Goal: Task Accomplishment & Management: Manage account settings

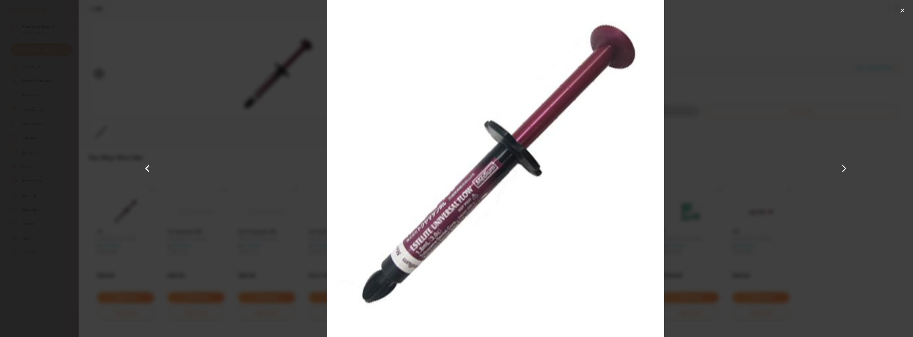
scroll to position [133, 0]
drag, startPoint x: 262, startPoint y: 188, endPoint x: 260, endPoint y: 185, distance: 3.5
click at [261, 187] on div at bounding box center [496, 168] width 834 height 337
click at [903, 11] on button at bounding box center [902, 10] width 8 height 8
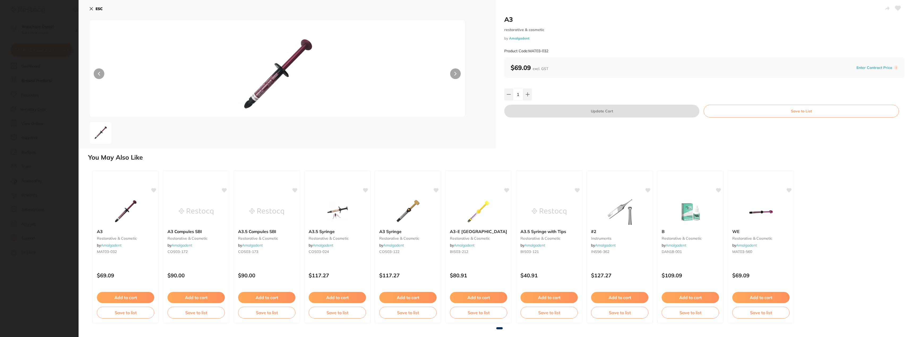
click at [44, 52] on section "A3 restorative & cosmetic by Amalgadent Product Code: MAT03-032 ESC A3 restorat…" at bounding box center [456, 168] width 913 height 337
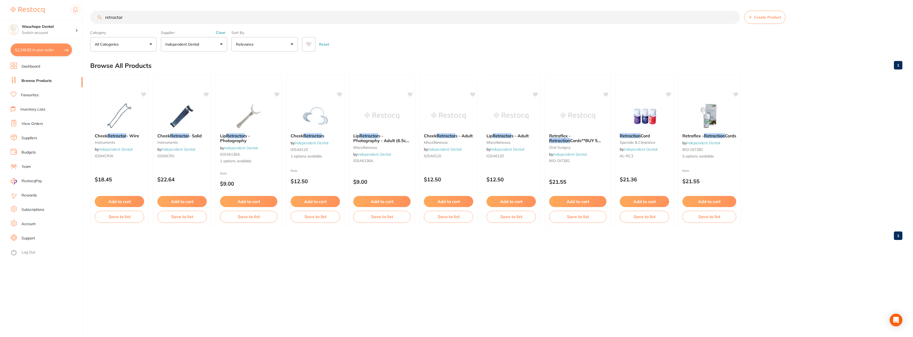
click at [90, 7] on div "$2,246.83 Wauchope Dental Switch account Wauchope Dental [GEOGRAPHIC_DATA] Dent…" at bounding box center [456, 168] width 913 height 337
click at [89, 10] on div "$2,246.83 Wauchope Dental Switch account Wauchope Dental [GEOGRAPHIC_DATA] Dent…" at bounding box center [456, 168] width 913 height 337
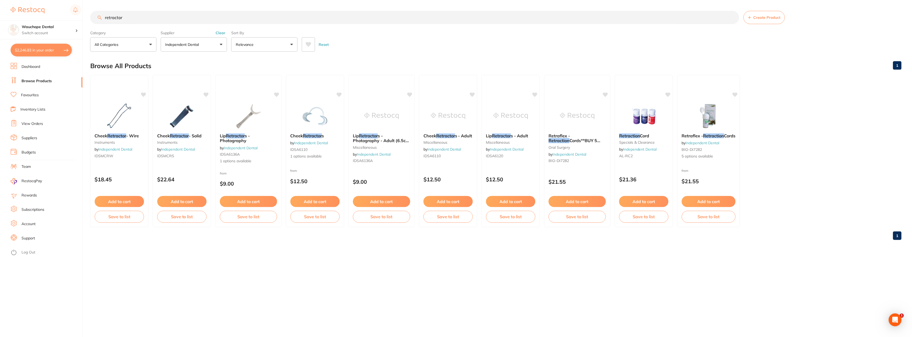
scroll to position [0, 0]
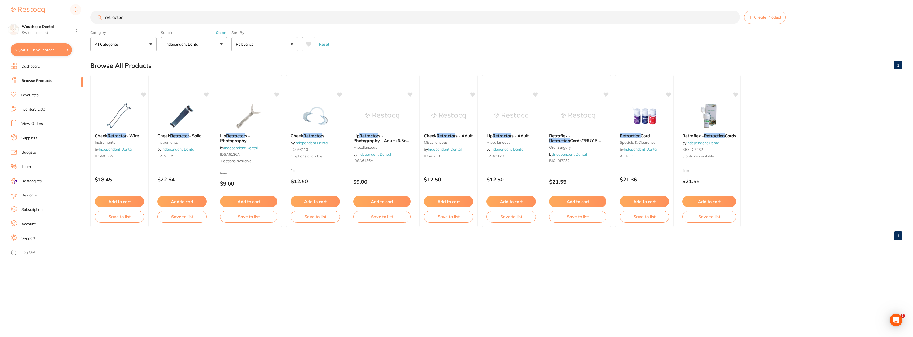
click at [35, 96] on link "Favourites" at bounding box center [30, 95] width 18 height 5
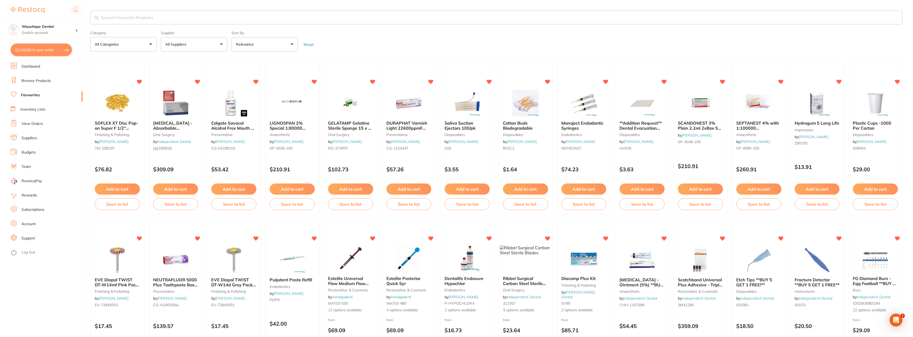
click at [146, 15] on input "search" at bounding box center [496, 18] width 812 height 14
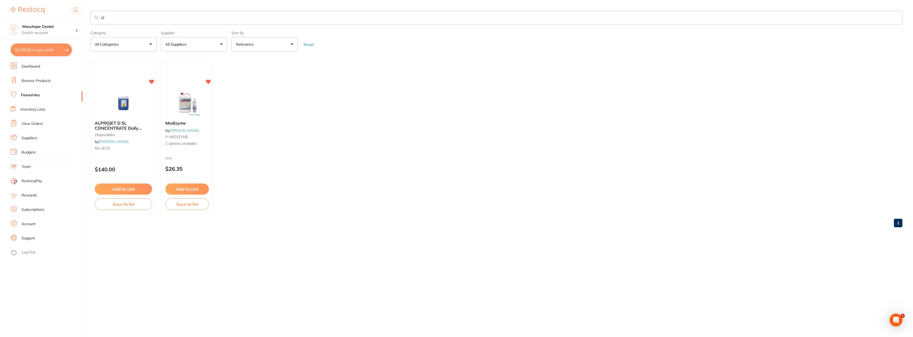
type input "c"
type input "floor"
click at [116, 186] on button "Add to cart" at bounding box center [123, 189] width 58 height 11
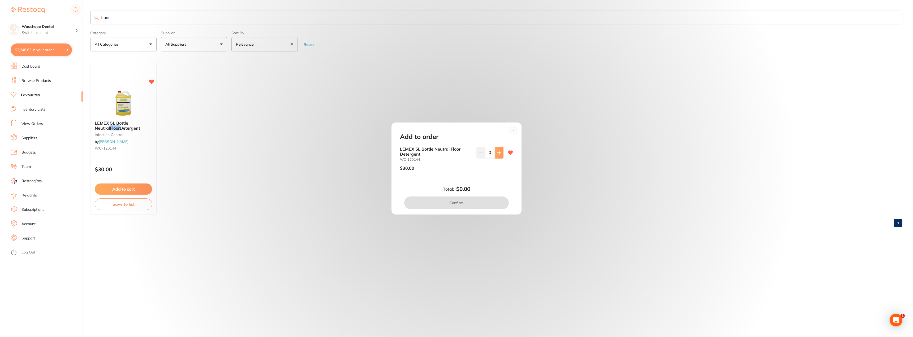
click at [495, 153] on button at bounding box center [499, 153] width 9 height 12
type input "1"
click at [470, 204] on button "Confirm" at bounding box center [456, 203] width 105 height 13
checkbox input "false"
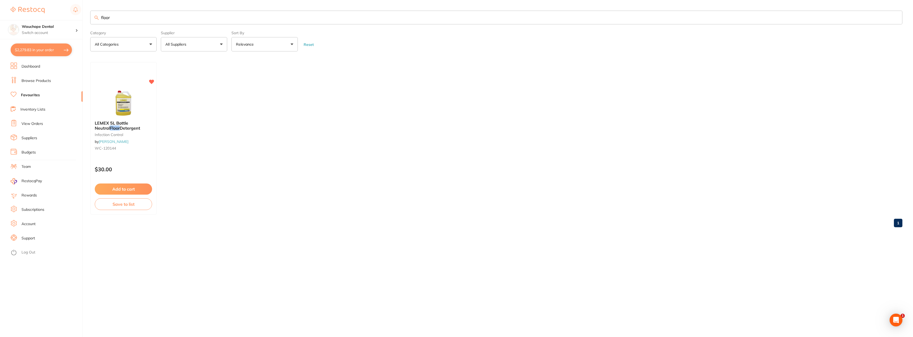
click at [116, 19] on input "floor" at bounding box center [496, 18] width 812 height 14
type input "f"
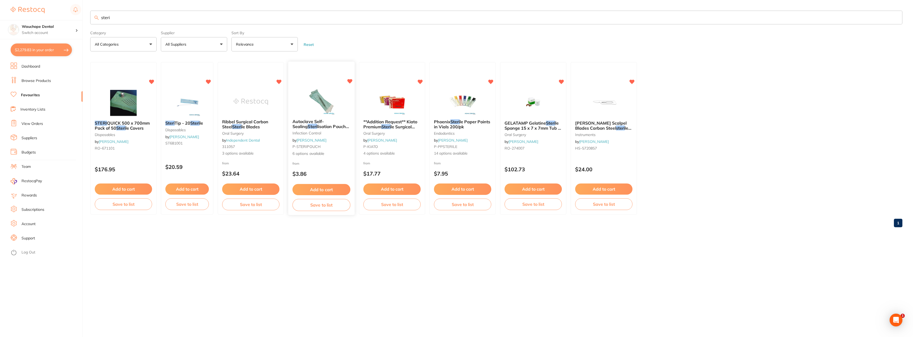
type input "steri"
click at [307, 92] on img at bounding box center [321, 101] width 35 height 27
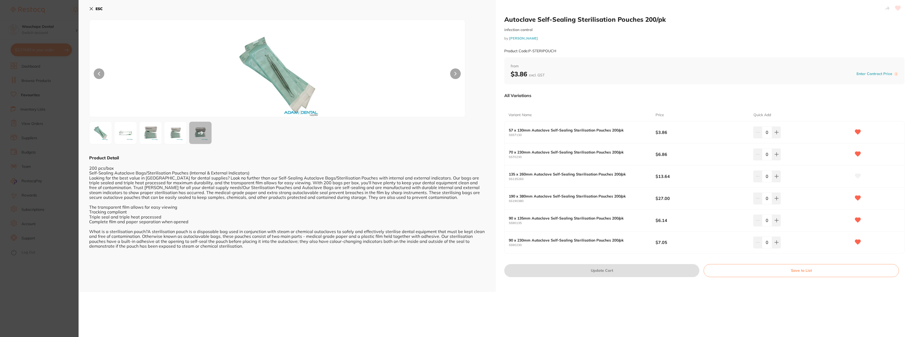
click at [182, 127] on img at bounding box center [175, 132] width 19 height 19
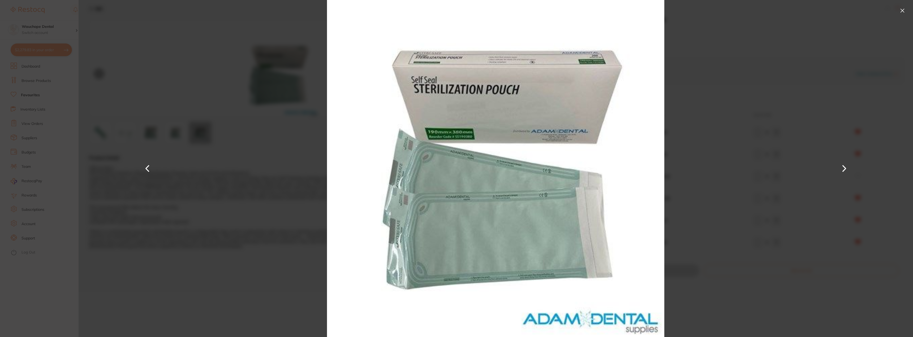
click at [841, 168] on button at bounding box center [844, 168] width 13 height 169
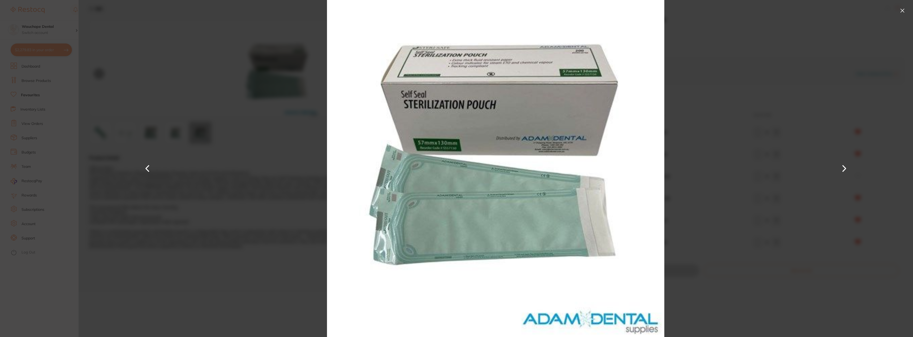
click at [841, 168] on button at bounding box center [844, 168] width 13 height 169
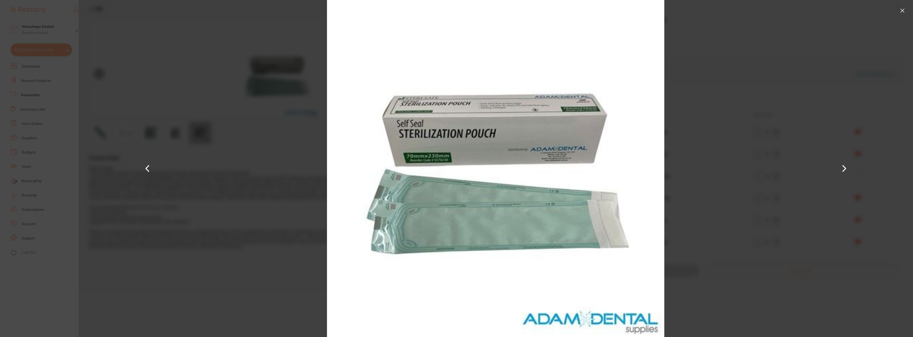
click at [841, 168] on button at bounding box center [844, 168] width 13 height 169
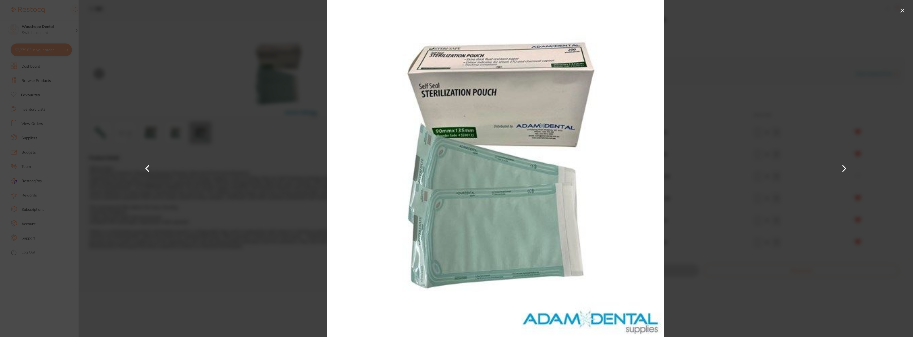
click at [899, 11] on button at bounding box center [902, 10] width 8 height 8
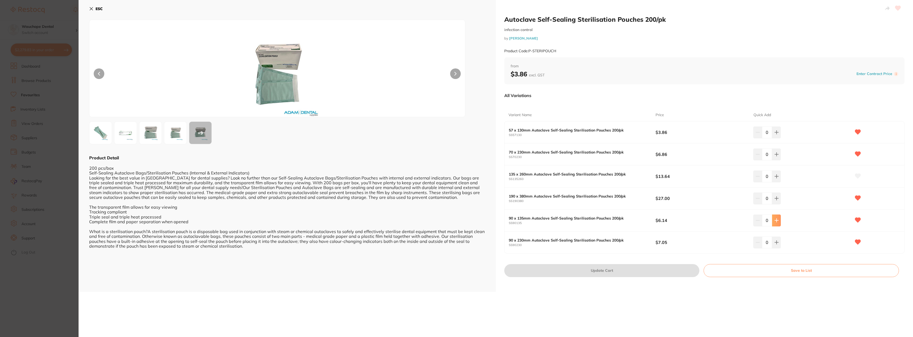
click at [778, 218] on button at bounding box center [776, 221] width 9 height 12
type input "2"
click at [665, 269] on button "Update Cart" at bounding box center [601, 270] width 195 height 13
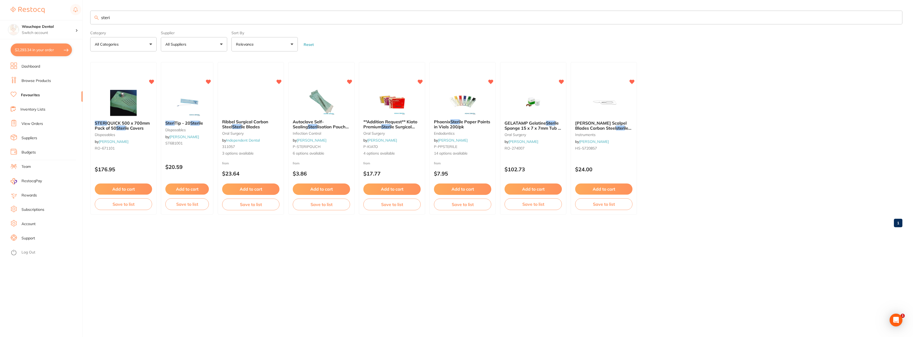
checkbox input "false"
click at [337, 101] on img at bounding box center [321, 101] width 35 height 27
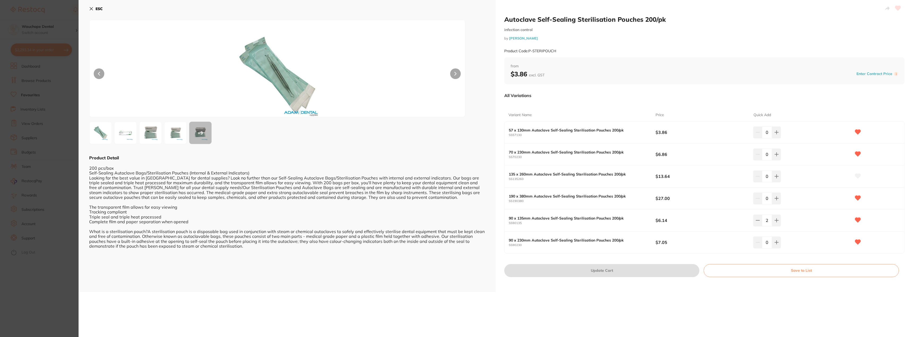
click at [101, 138] on img at bounding box center [100, 132] width 19 height 19
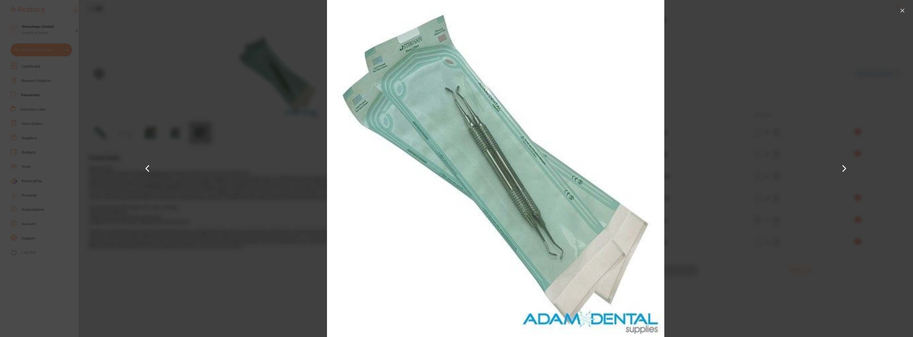
click at [845, 169] on button at bounding box center [844, 168] width 13 height 169
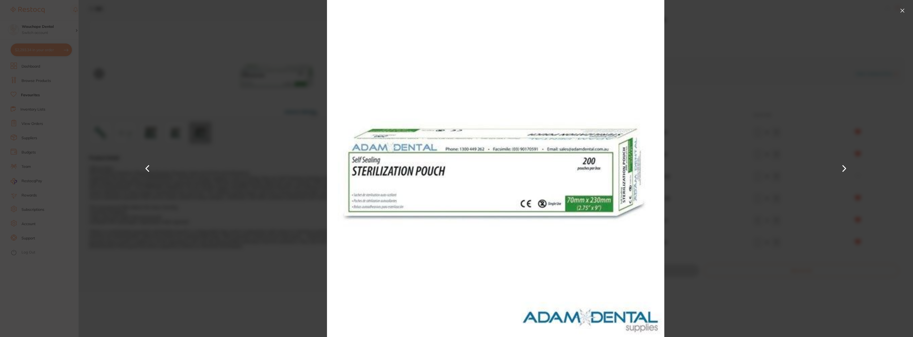
click at [844, 169] on button at bounding box center [844, 168] width 13 height 169
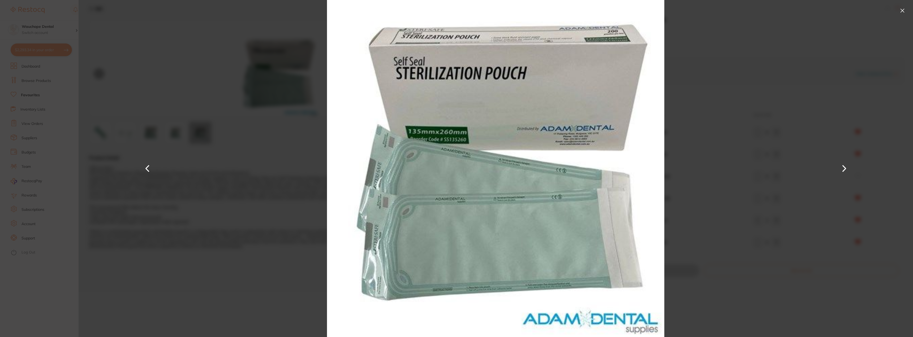
click at [844, 169] on button at bounding box center [844, 168] width 13 height 169
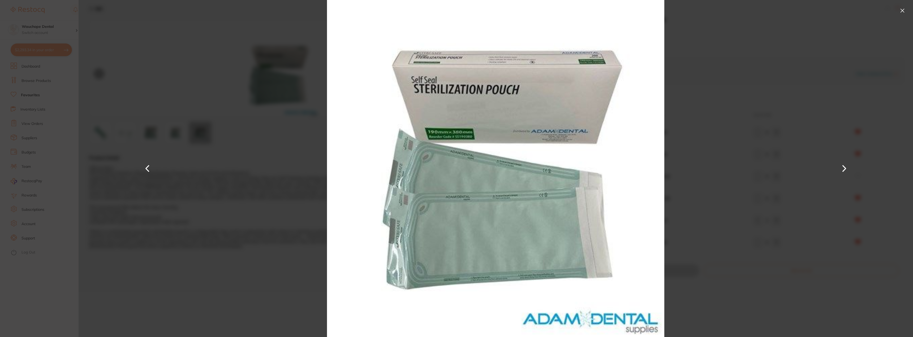
click at [844, 169] on button at bounding box center [844, 168] width 13 height 169
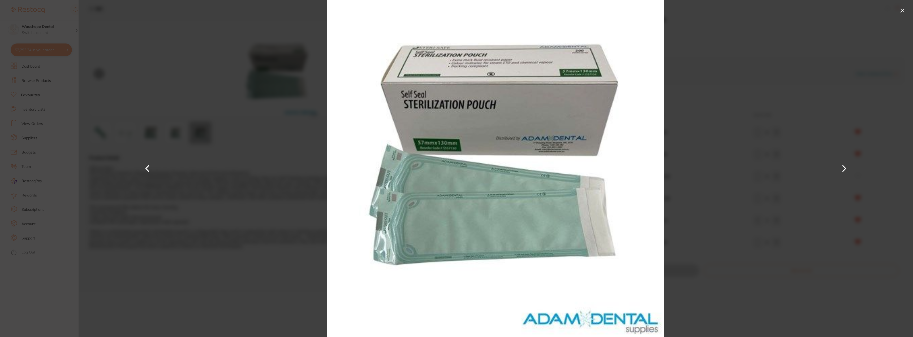
click at [901, 11] on button at bounding box center [902, 10] width 8 height 8
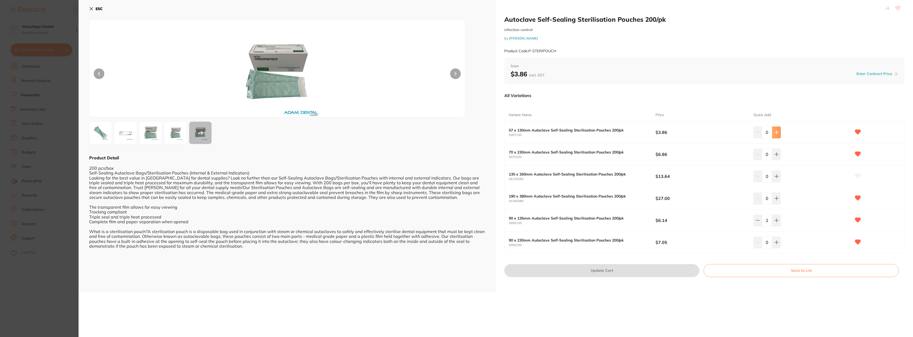
click at [778, 130] on button at bounding box center [776, 133] width 9 height 12
type input "3"
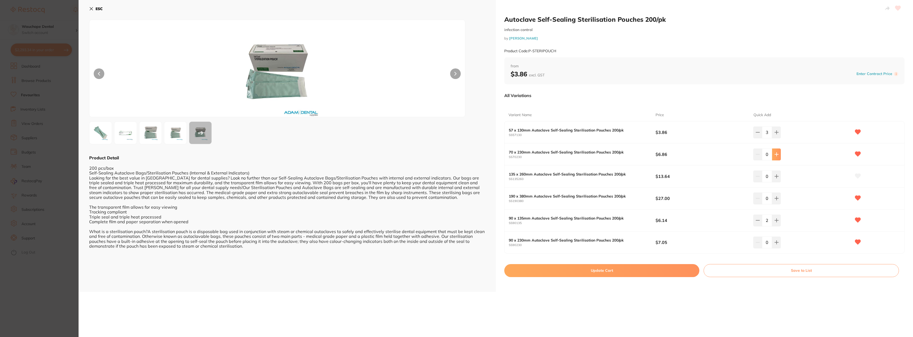
click at [777, 153] on icon at bounding box center [776, 154] width 4 height 4
type input "3"
click at [661, 267] on button "Update Cart" at bounding box center [601, 270] width 195 height 13
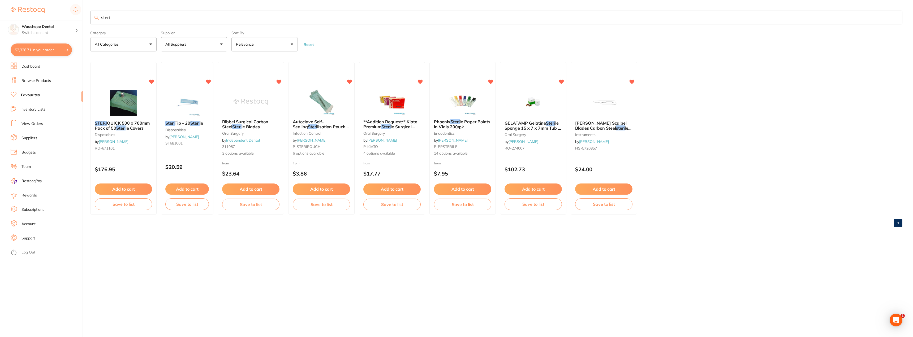
click at [41, 56] on button "$2,328.71 in your order" at bounding box center [41, 50] width 61 height 13
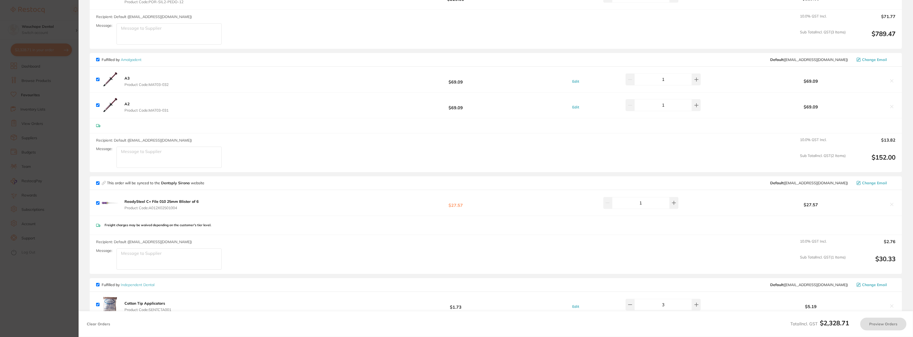
checkbox input "true"
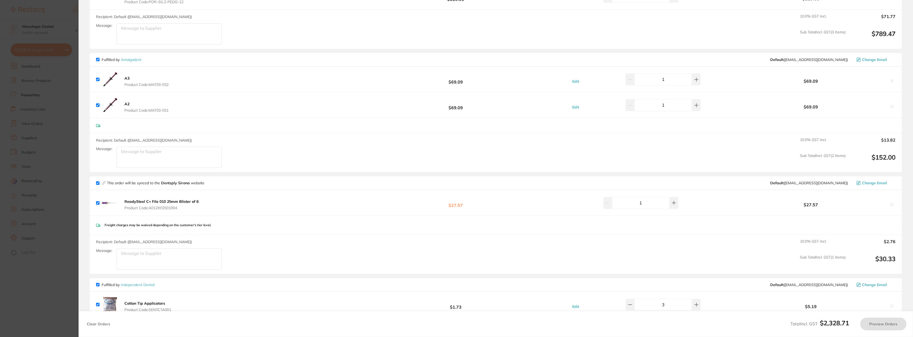
checkbox input "true"
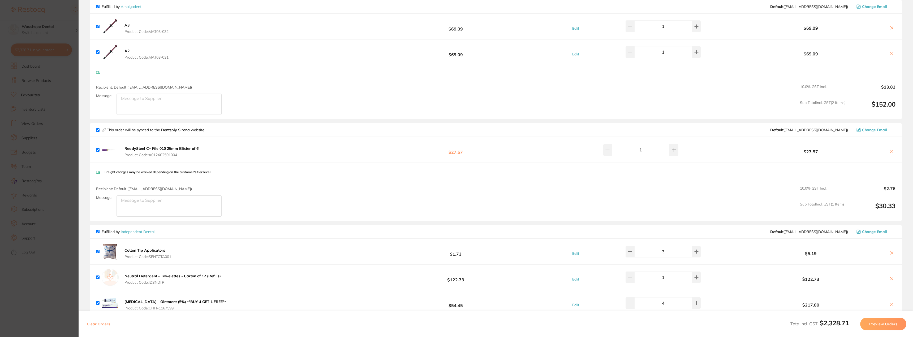
scroll to position [318, 0]
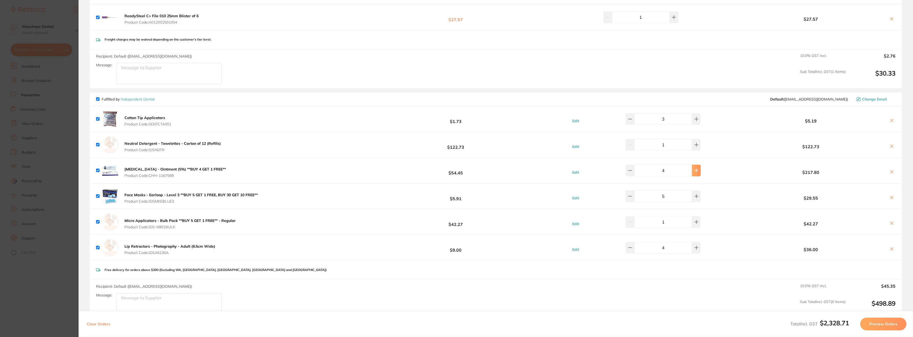
click at [696, 173] on button at bounding box center [696, 171] width 9 height 12
type input "5"
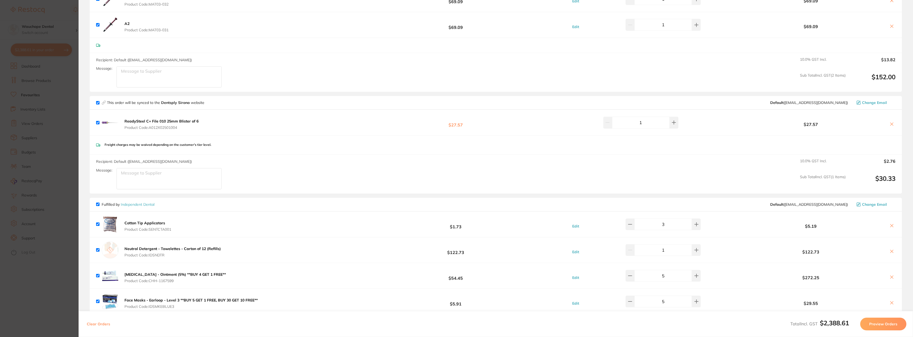
scroll to position [133, 0]
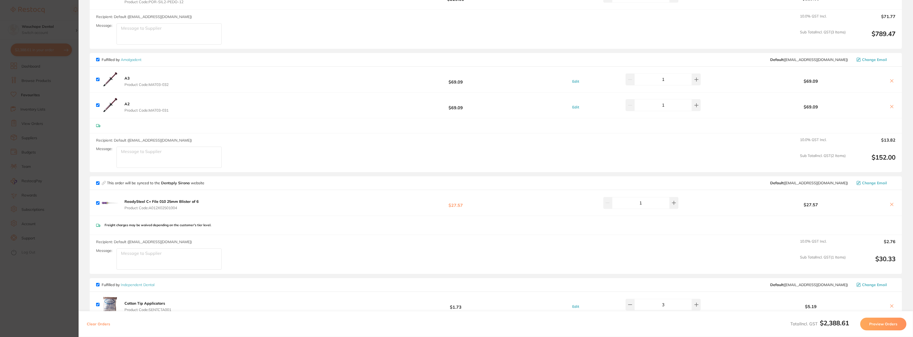
click at [99, 184] on input "checkbox" at bounding box center [97, 183] width 3 height 3
checkbox input "false"
click at [97, 60] on input "checkbox" at bounding box center [97, 59] width 3 height 3
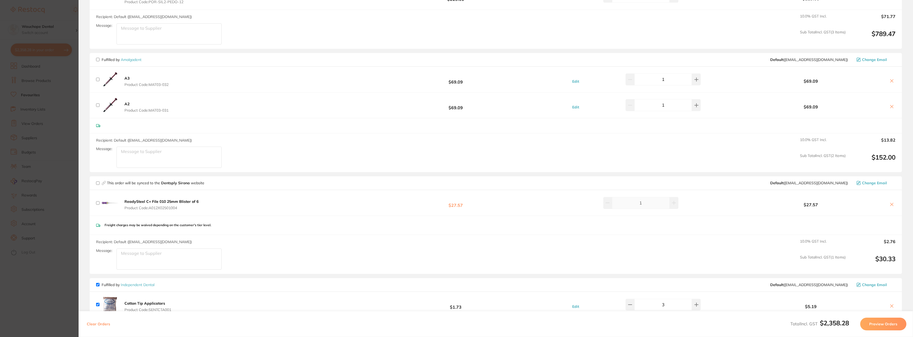
checkbox input "false"
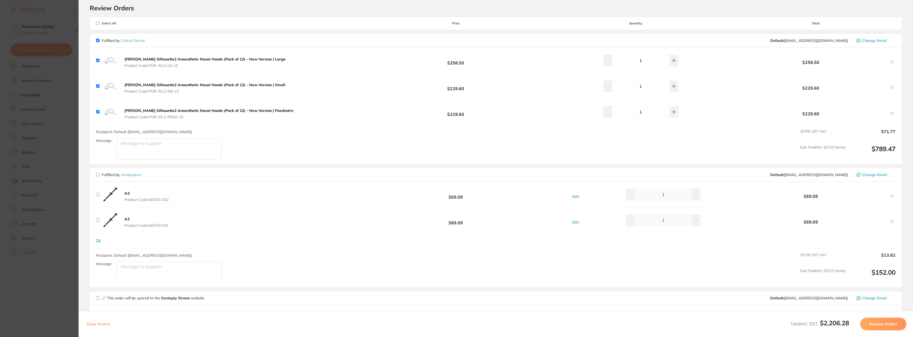
scroll to position [0, 0]
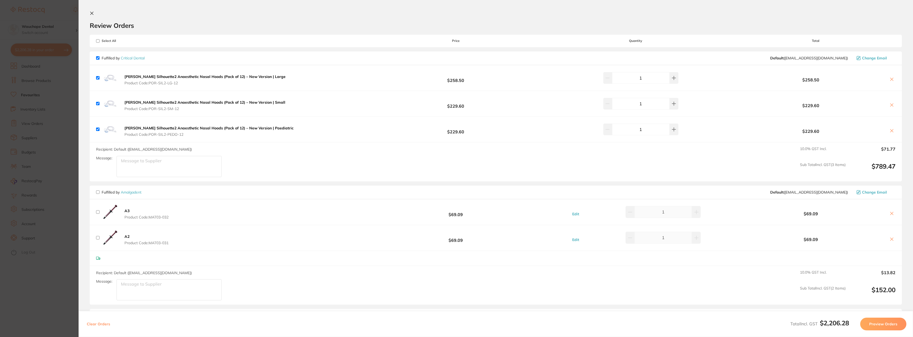
click at [97, 58] on input "checkbox" at bounding box center [97, 57] width 3 height 3
checkbox input "false"
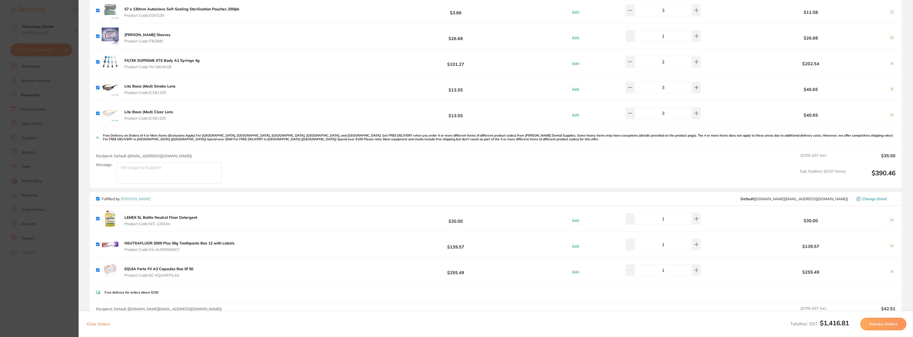
scroll to position [825, 0]
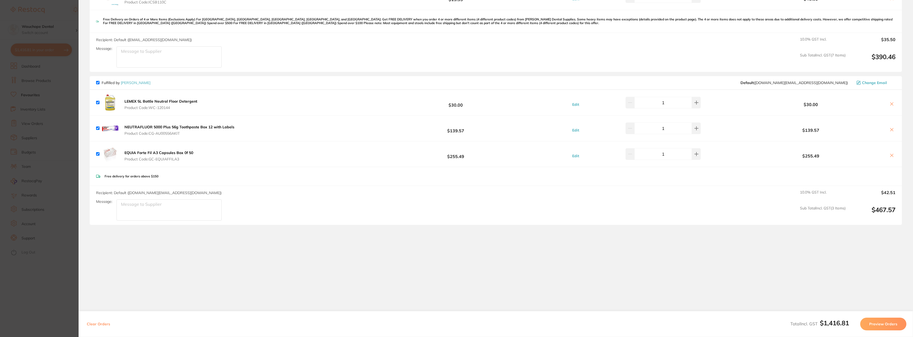
click at [887, 325] on button "Preview Orders" at bounding box center [883, 324] width 46 height 13
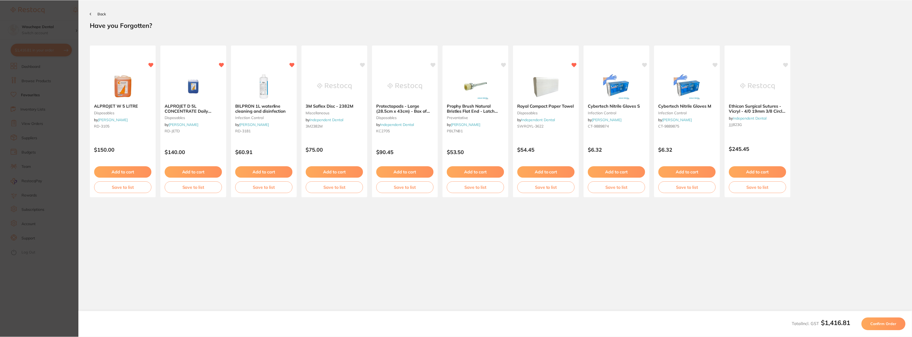
scroll to position [0, 0]
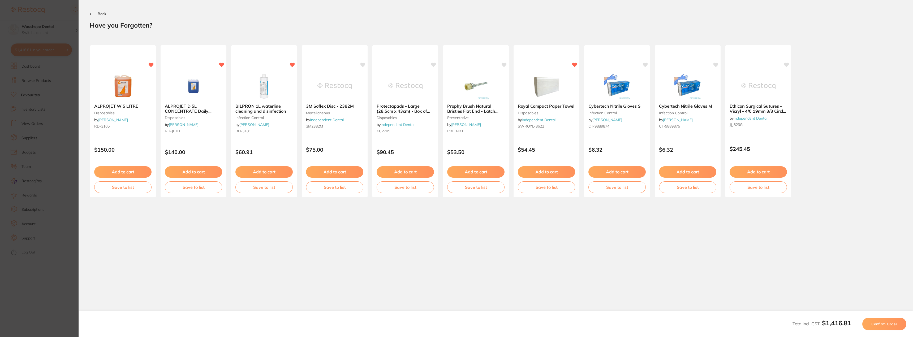
click at [91, 10] on section "Back Your orders are being processed and we will notify you once we have placed…" at bounding box center [496, 117] width 834 height 235
click at [91, 11] on div "Back" at bounding box center [496, 13] width 812 height 5
click at [60, 29] on section "Update RRP Set your pre negotiated price for this item. Item Agreed RRP (excl. …" at bounding box center [456, 168] width 913 height 337
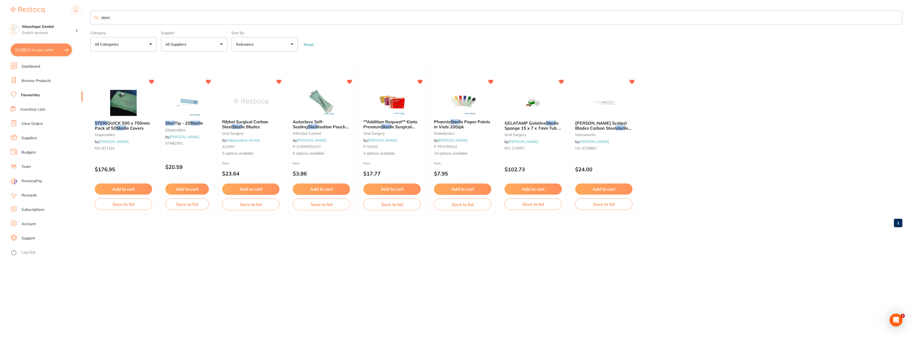
click at [123, 16] on input "steri" at bounding box center [496, 18] width 812 height 14
click at [122, 15] on input "steri" at bounding box center [496, 18] width 812 height 14
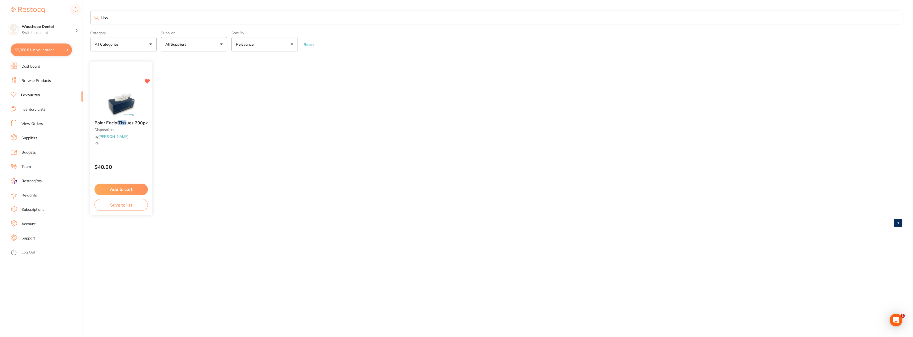
type input "tiss"
click at [123, 193] on button "Add to cart" at bounding box center [120, 189] width 53 height 11
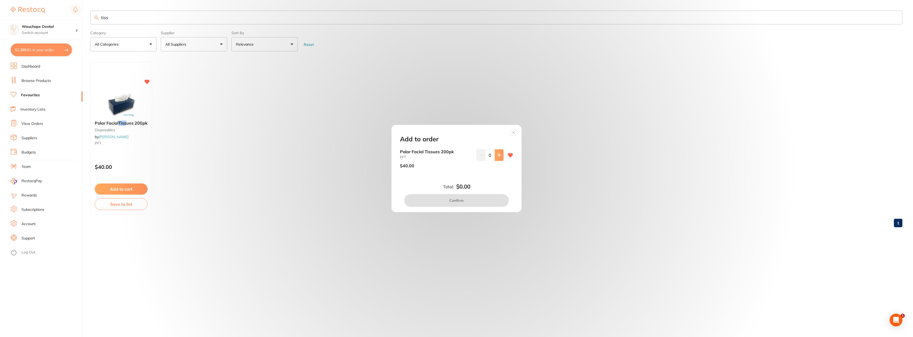
click at [499, 152] on button at bounding box center [499, 155] width 9 height 12
type input "1"
click at [484, 206] on button "Confirm" at bounding box center [456, 200] width 105 height 13
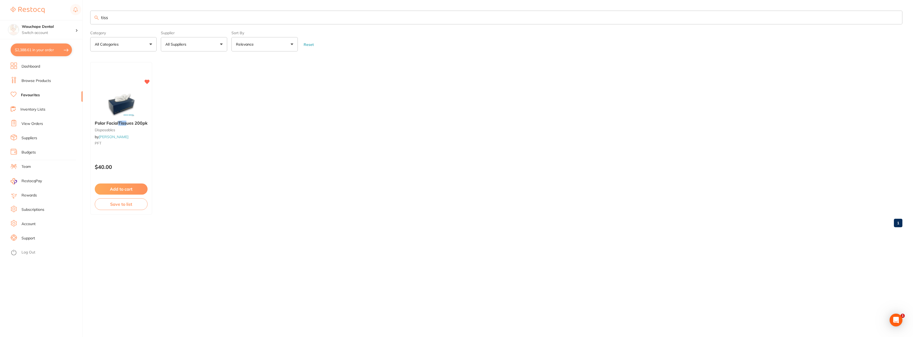
checkbox input "false"
click at [49, 51] on button "$2,388.61 in your order" at bounding box center [41, 50] width 61 height 13
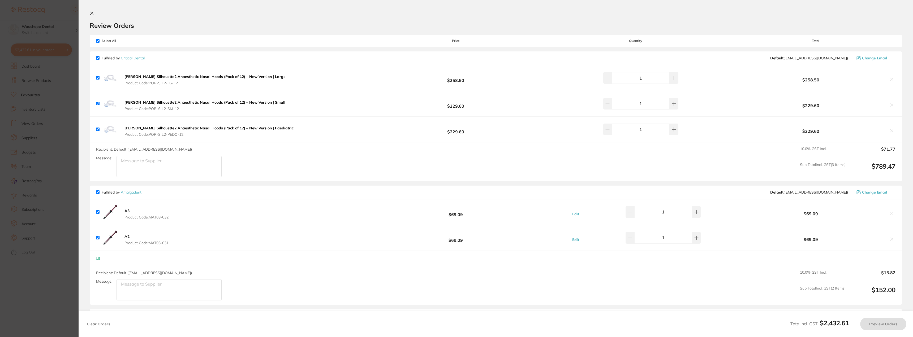
checkbox input "true"
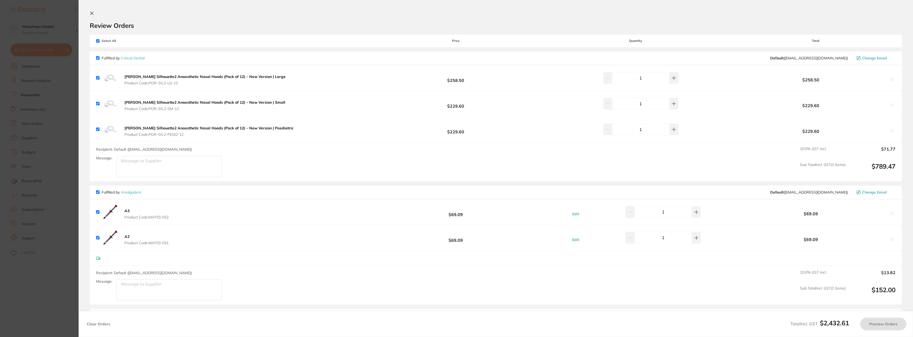
checkbox input "true"
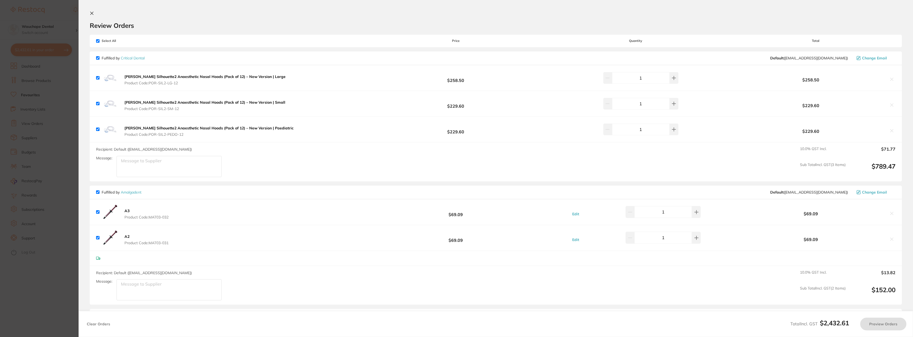
checkbox input "true"
click at [100, 40] on span "Select All" at bounding box center [122, 41] width 53 height 4
click at [98, 41] on input "checkbox" at bounding box center [97, 40] width 3 height 3
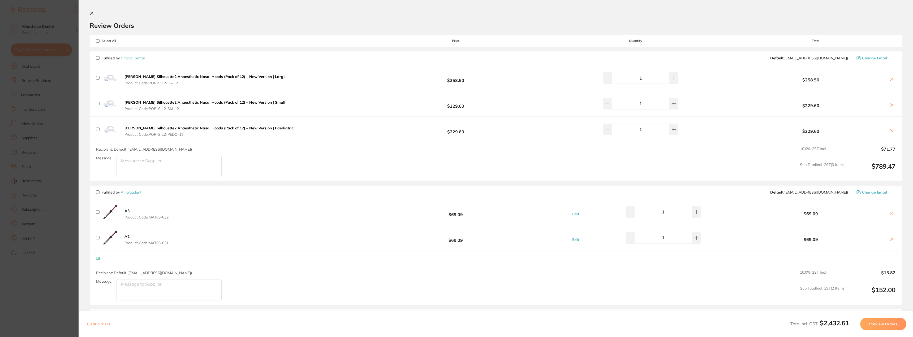
checkbox input "false"
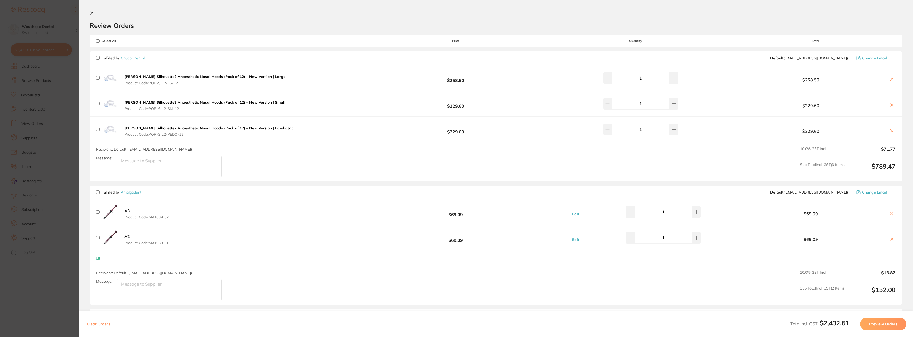
checkbox input "false"
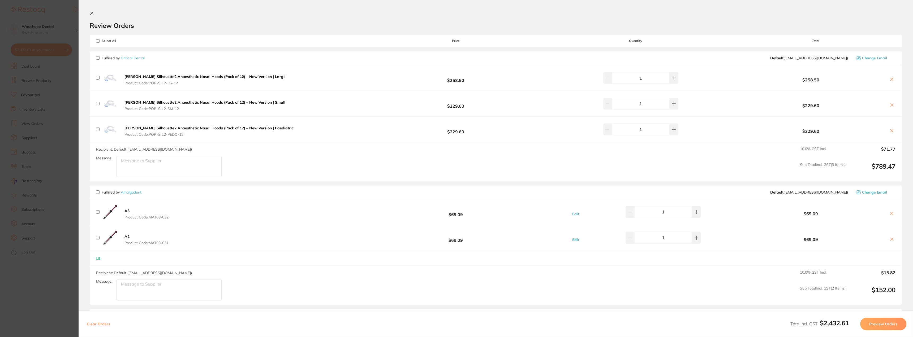
checkbox input "false"
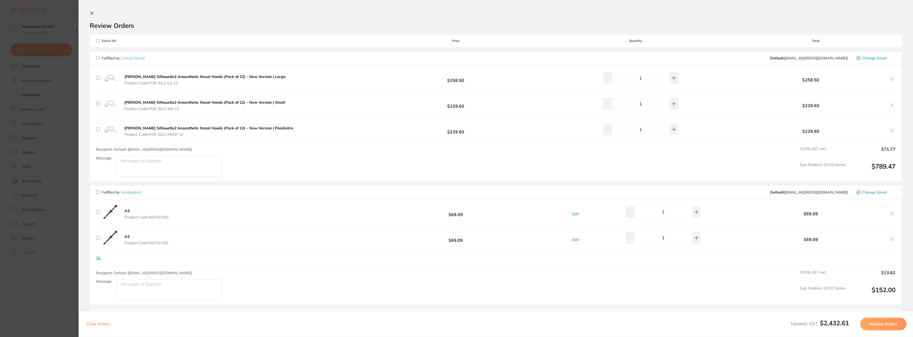
checkbox input "false"
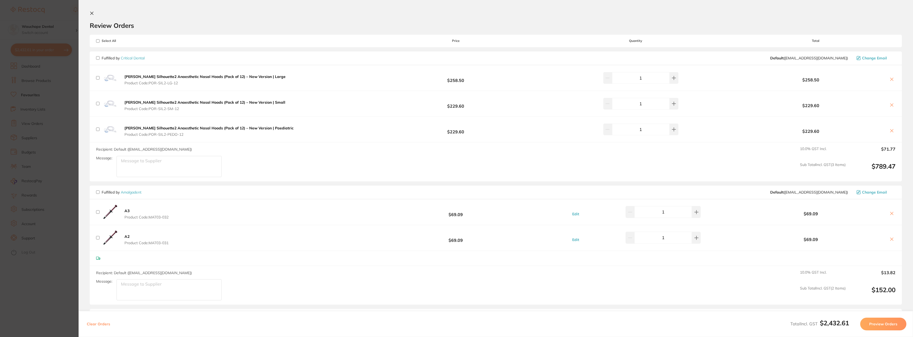
checkbox input "false"
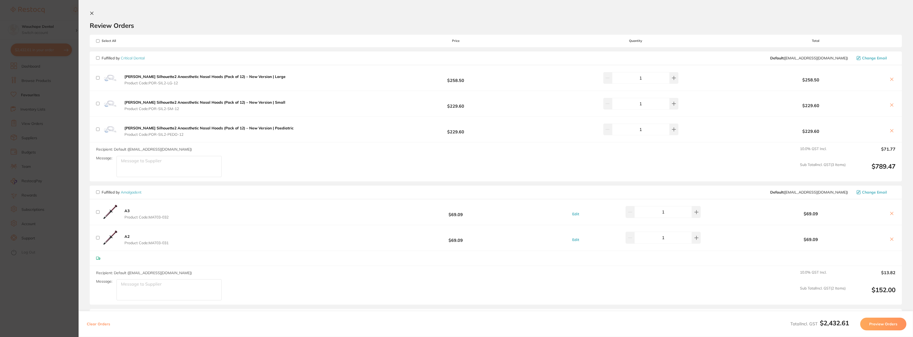
checkbox input "false"
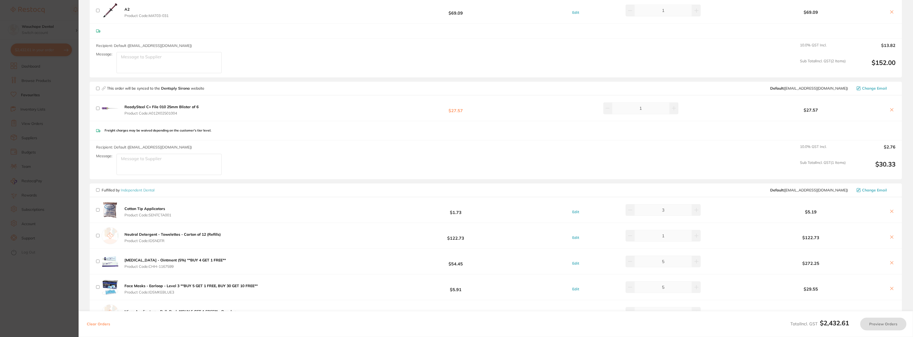
scroll to position [292, 0]
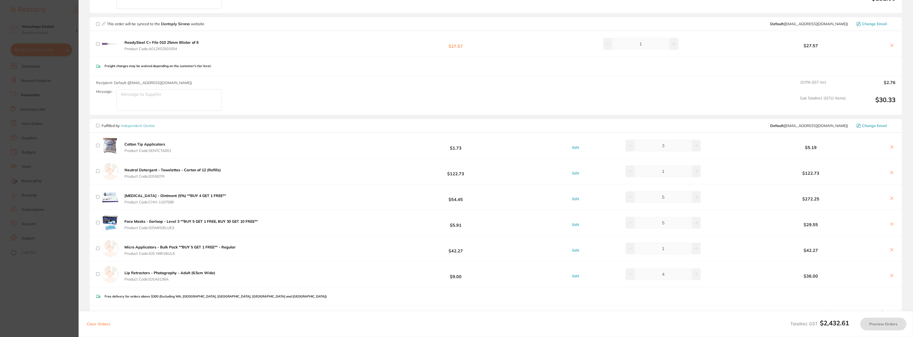
click at [98, 127] on input "checkbox" at bounding box center [97, 125] width 3 height 3
checkbox input "true"
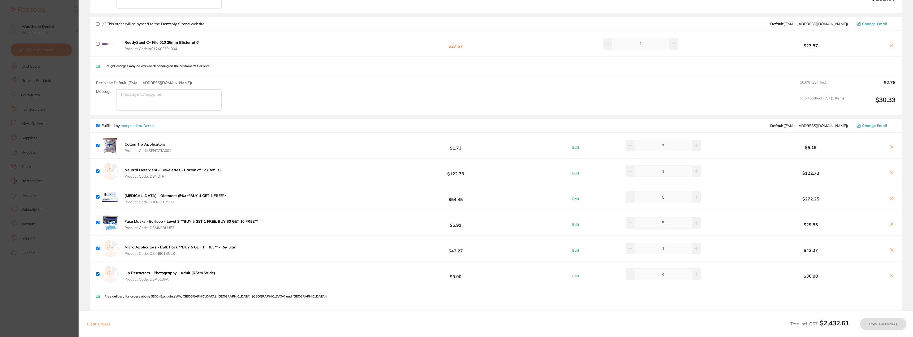
checkbox input "true"
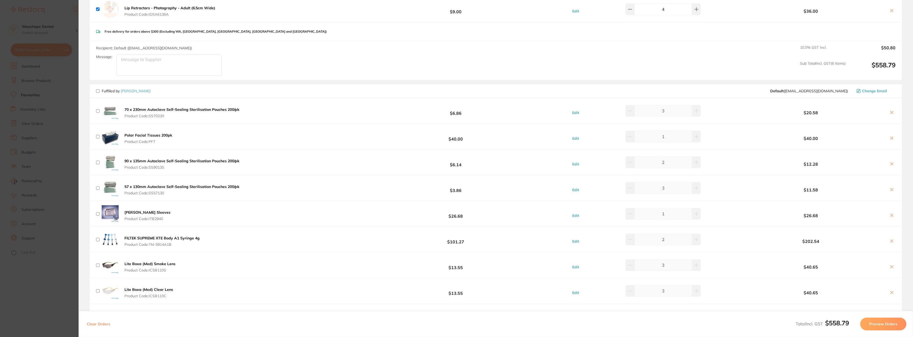
scroll to position [557, 0]
click at [99, 90] on input "checkbox" at bounding box center [97, 90] width 3 height 3
checkbox input "true"
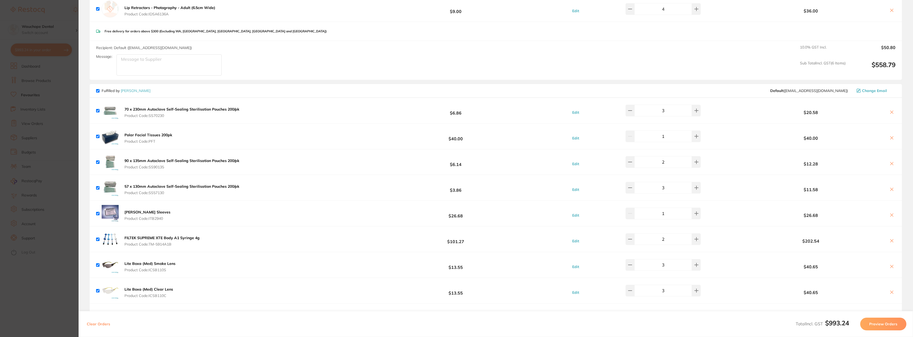
checkbox input "true"
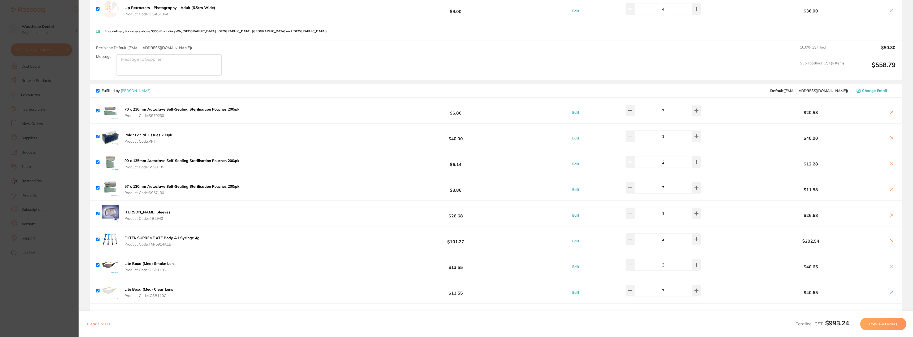
checkbox input "true"
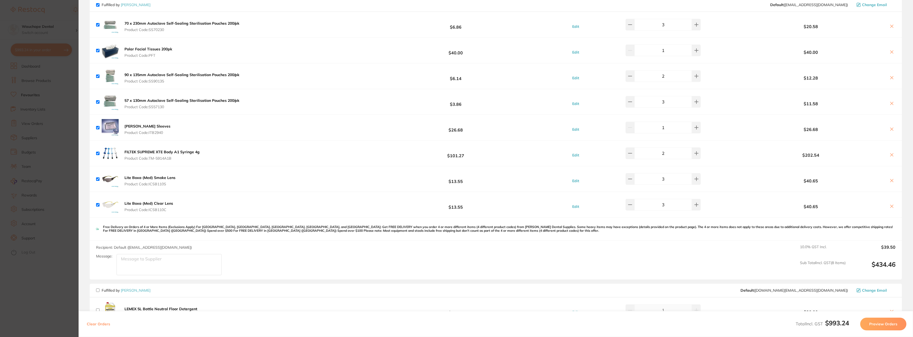
scroll to position [770, 0]
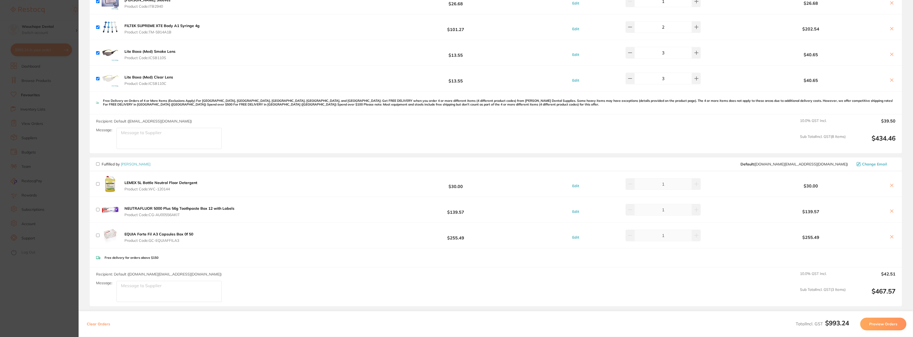
click at [96, 163] on input "checkbox" at bounding box center [97, 163] width 3 height 3
checkbox input "true"
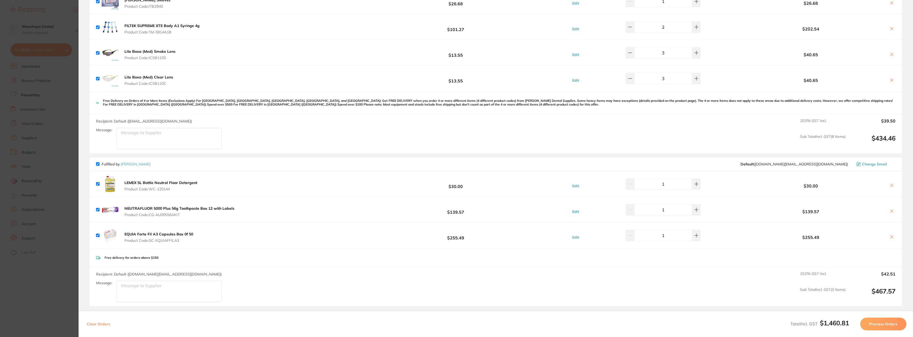
click at [888, 325] on button "Preview Orders" at bounding box center [883, 324] width 46 height 13
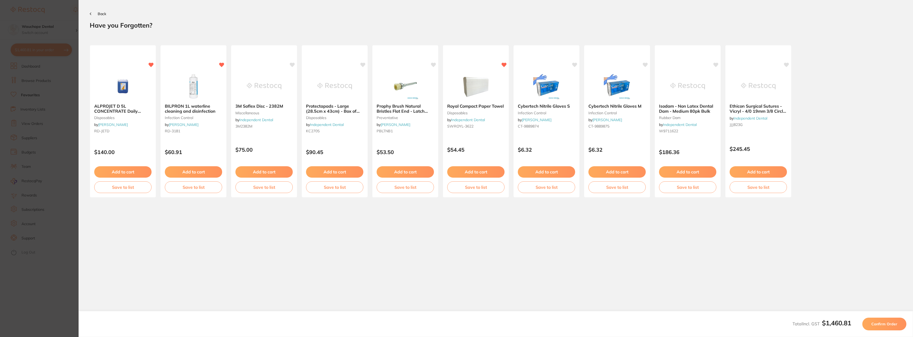
scroll to position [0, 0]
click at [874, 322] on span "Confirm Order" at bounding box center [884, 324] width 26 height 5
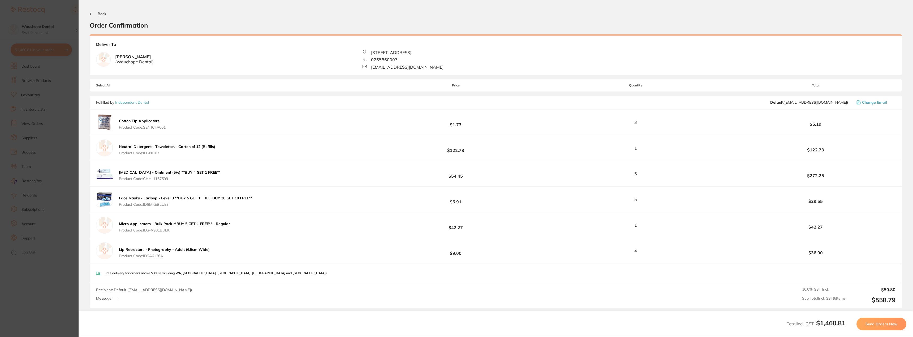
click at [888, 326] on span "Send Orders Now" at bounding box center [881, 324] width 32 height 5
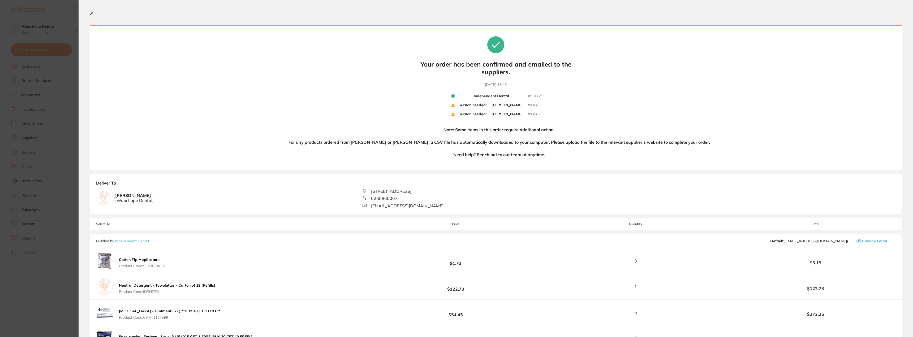
click at [482, 106] on b "Action needed:" at bounding box center [473, 105] width 27 height 5
click at [58, 40] on section "Update RRP Set your pre negotiated price for this item. Item Agreed RRP (excl. …" at bounding box center [456, 168] width 913 height 337
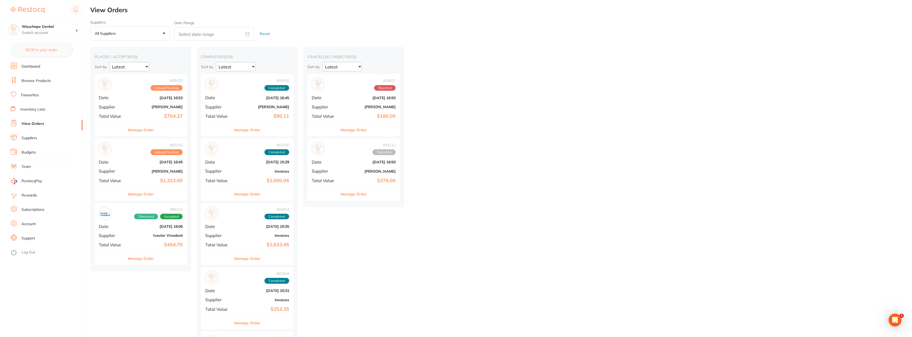
checkbox input "false"
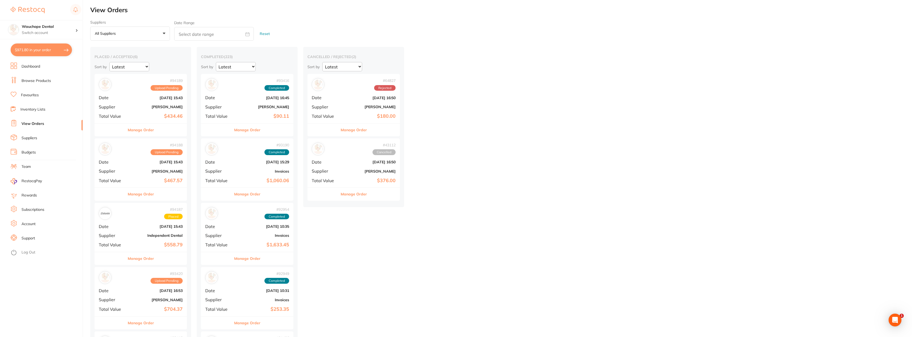
click at [148, 133] on button "Manage Order" at bounding box center [141, 130] width 26 height 13
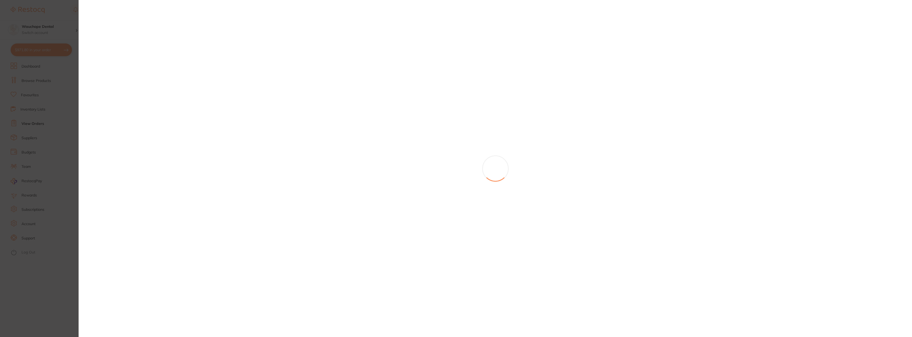
click at [52, 80] on section at bounding box center [456, 168] width 912 height 337
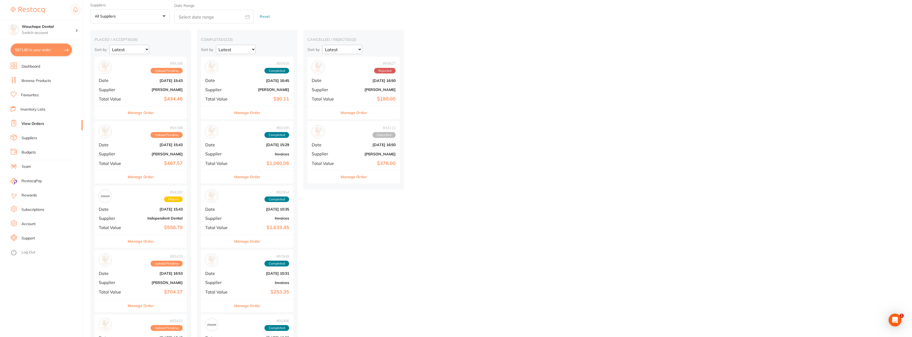
scroll to position [27, 0]
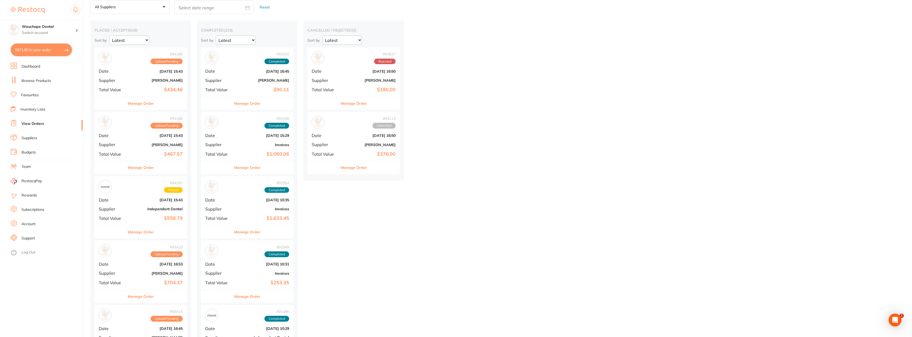
click at [150, 234] on button "Manage Order" at bounding box center [141, 232] width 26 height 13
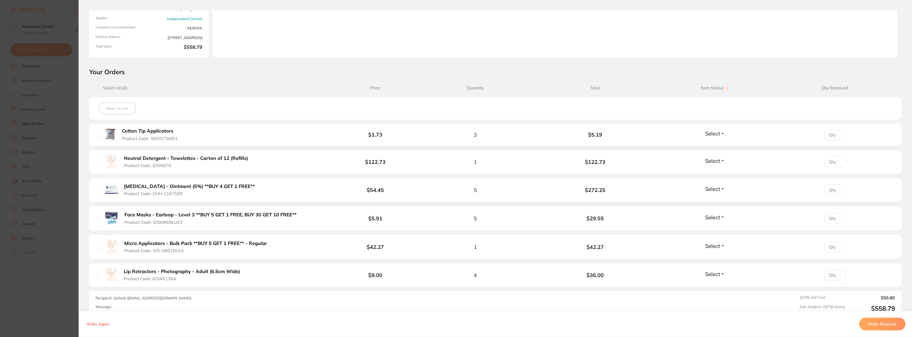
scroll to position [53, 0]
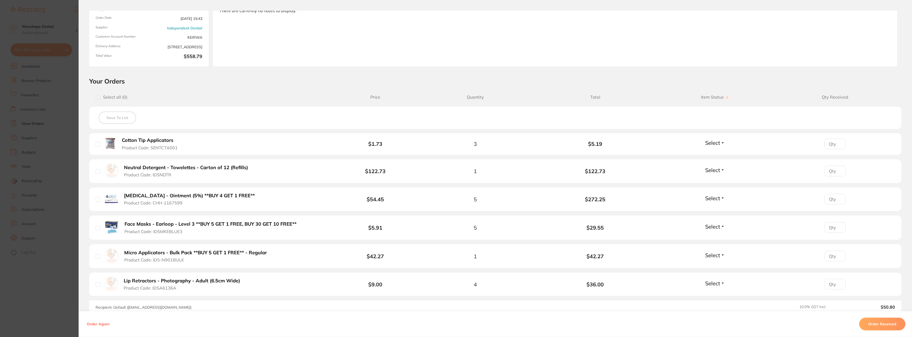
click at [58, 113] on section "Order ID: Restocq- 94187 Order Information Accepted Order Order Date [DATE] 15:…" at bounding box center [456, 168] width 912 height 337
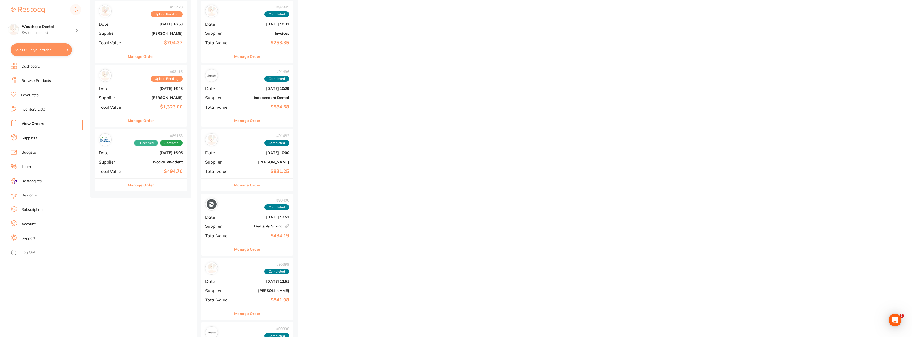
scroll to position [318, 0]
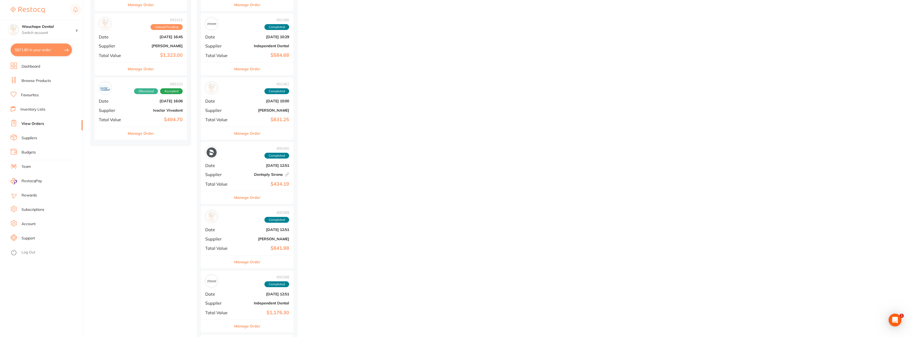
drag, startPoint x: 143, startPoint y: 135, endPoint x: 219, endPoint y: 164, distance: 81.1
click at [143, 135] on button "Manage Order" at bounding box center [141, 133] width 26 height 13
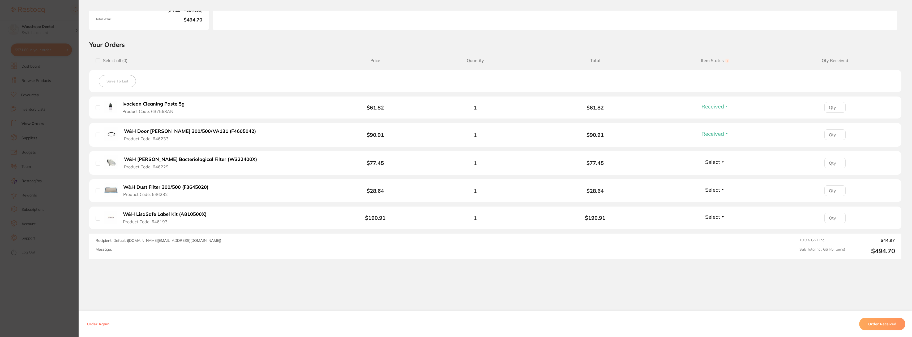
click at [717, 160] on span "Select" at bounding box center [712, 162] width 15 height 7
click at [714, 172] on span "Received" at bounding box center [715, 173] width 14 height 4
click at [714, 191] on span "Select" at bounding box center [712, 190] width 15 height 7
click at [713, 199] on span "Received" at bounding box center [715, 201] width 14 height 4
click at [714, 212] on li "W&H LisaSafe Label Kit (A810500X) Product Code: 646193 $190.91 1 $190.91 Select…" at bounding box center [495, 218] width 812 height 23
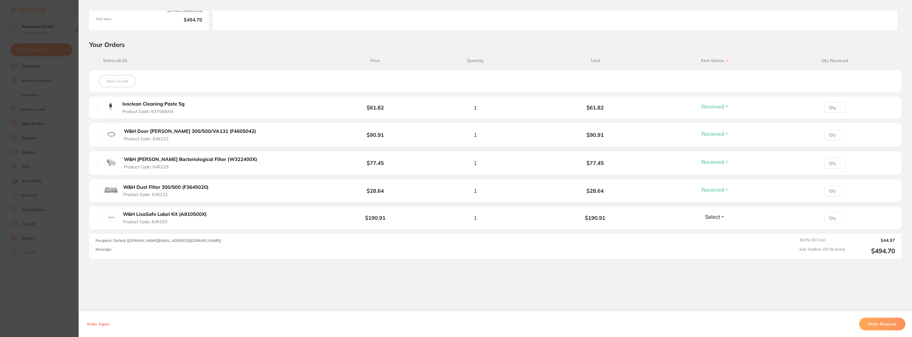
click at [714, 215] on span "Select" at bounding box center [712, 217] width 15 height 7
click at [711, 217] on span "Select" at bounding box center [712, 217] width 15 height 7
click at [711, 212] on span "Received" at bounding box center [715, 212] width 14 height 0
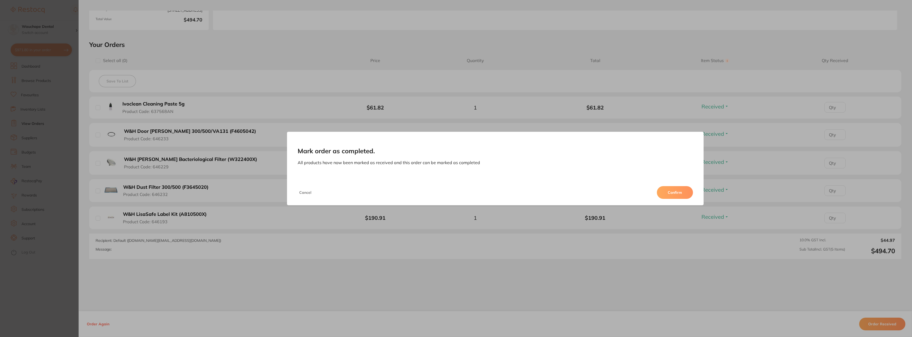
click at [672, 190] on button "Confirm" at bounding box center [675, 192] width 36 height 13
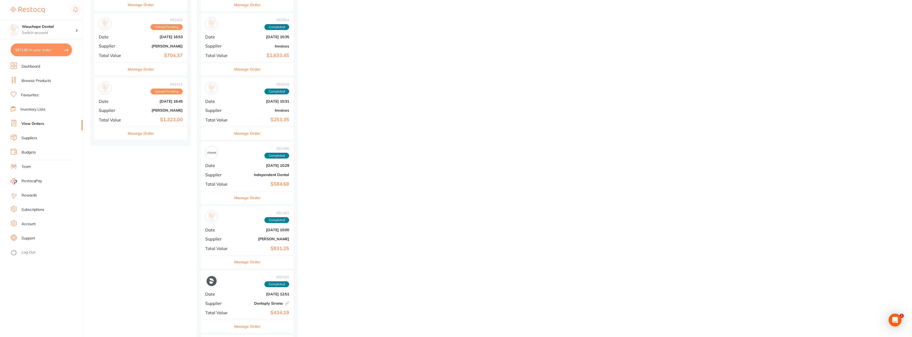
scroll to position [239, 0]
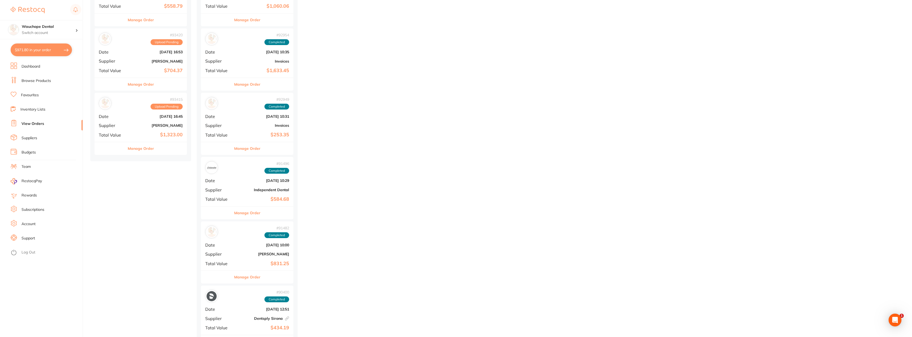
click at [149, 148] on button "Manage Order" at bounding box center [141, 148] width 26 height 13
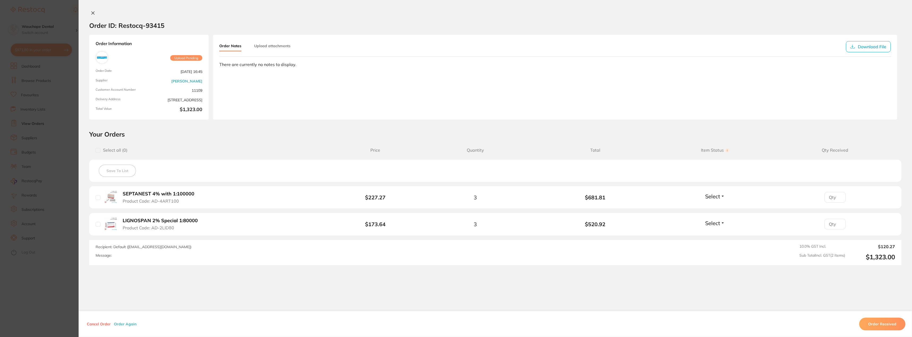
click at [886, 318] on button "Order Received" at bounding box center [882, 324] width 46 height 13
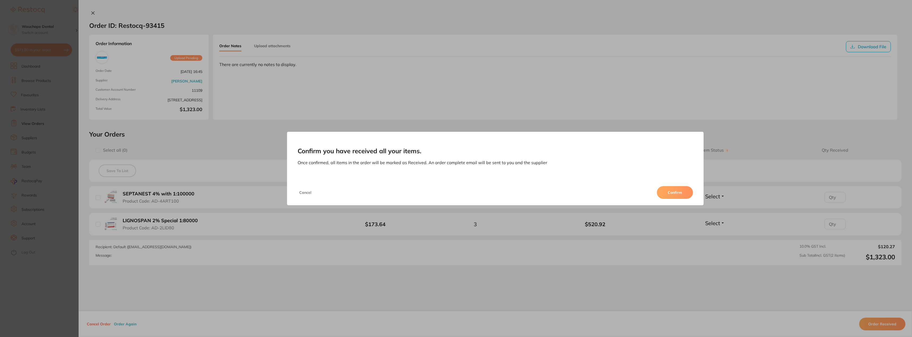
click at [674, 196] on button "Confirm" at bounding box center [675, 192] width 36 height 13
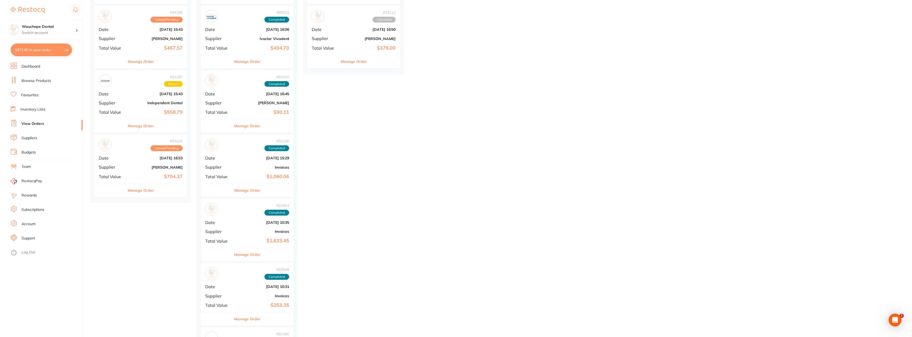
click at [142, 191] on button "Manage Order" at bounding box center [141, 190] width 26 height 13
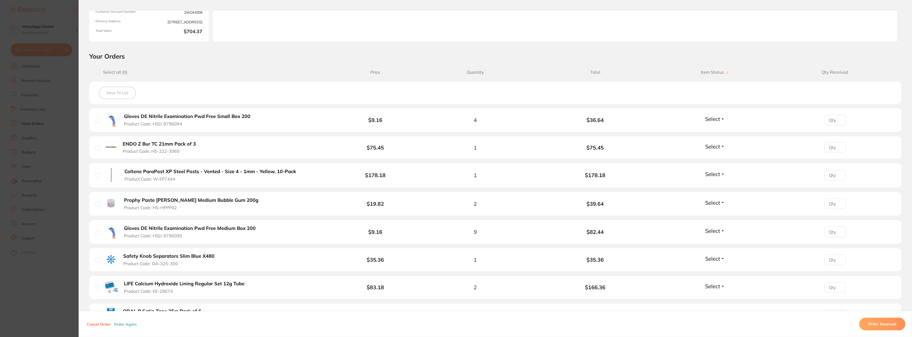
scroll to position [80, 0]
click at [714, 117] on span "Select" at bounding box center [712, 117] width 15 height 7
click at [709, 127] on span "Received" at bounding box center [715, 129] width 14 height 4
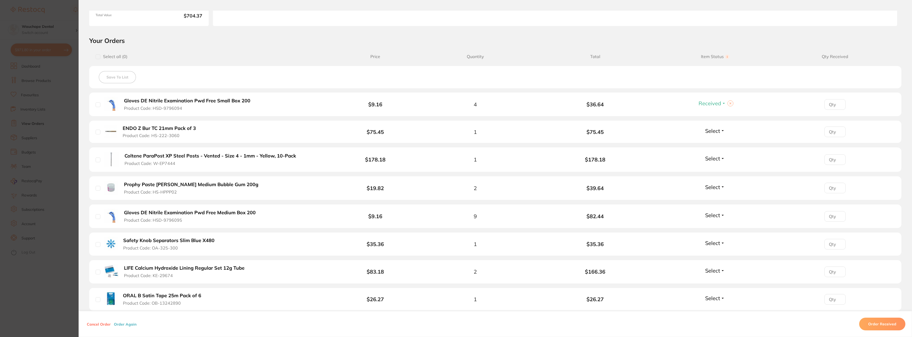
scroll to position [106, 0]
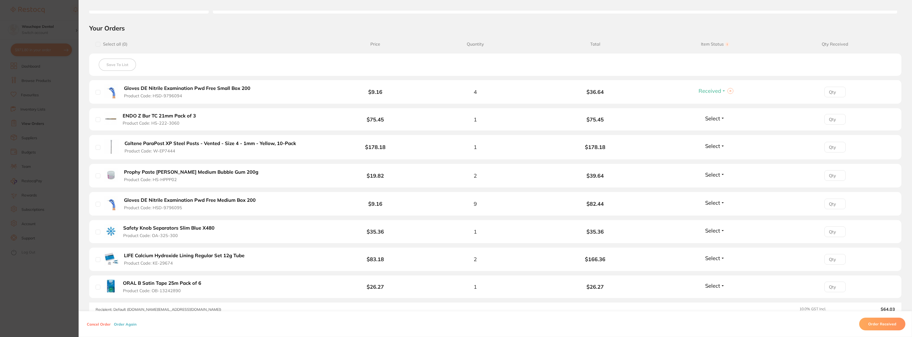
click at [714, 122] on div "Select Received Back Order" at bounding box center [714, 119] width 23 height 9
click at [713, 119] on span "Select" at bounding box center [712, 118] width 15 height 7
click at [714, 131] on span "Received" at bounding box center [715, 130] width 14 height 4
click at [708, 147] on span "Select" at bounding box center [712, 146] width 15 height 7
click at [708, 158] on span "Received" at bounding box center [715, 158] width 14 height 4
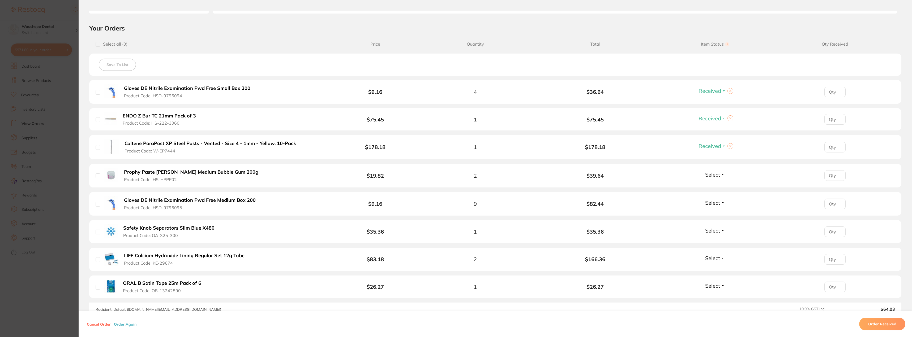
click at [711, 178] on span "Select" at bounding box center [712, 174] width 15 height 7
click at [711, 187] on span "Received" at bounding box center [715, 186] width 14 height 4
click at [709, 207] on div "Select Received Back Order" at bounding box center [714, 204] width 23 height 9
click at [711, 205] on span "Select" at bounding box center [712, 203] width 15 height 7
click at [709, 198] on button "Received" at bounding box center [715, 198] width 14 height 0
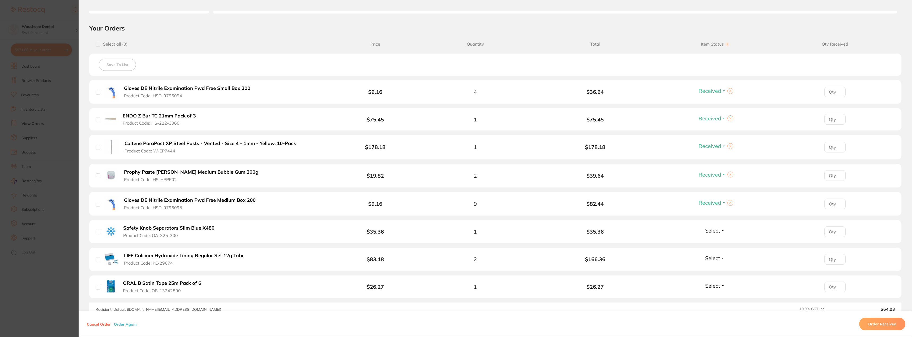
click at [713, 231] on span "Select" at bounding box center [712, 230] width 15 height 7
click at [712, 242] on span "Received" at bounding box center [715, 242] width 14 height 4
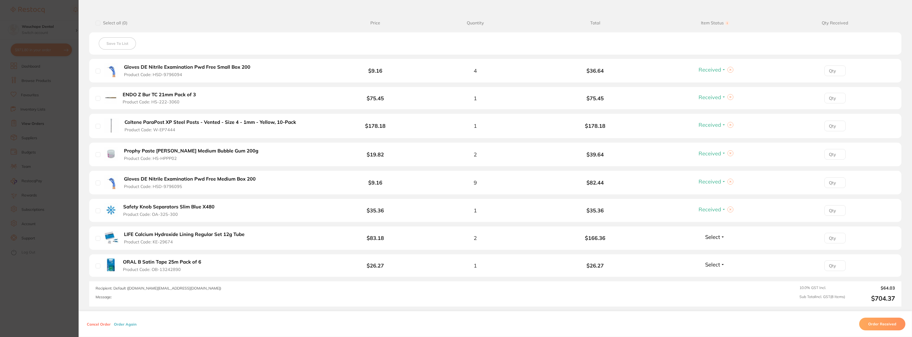
scroll to position [159, 0]
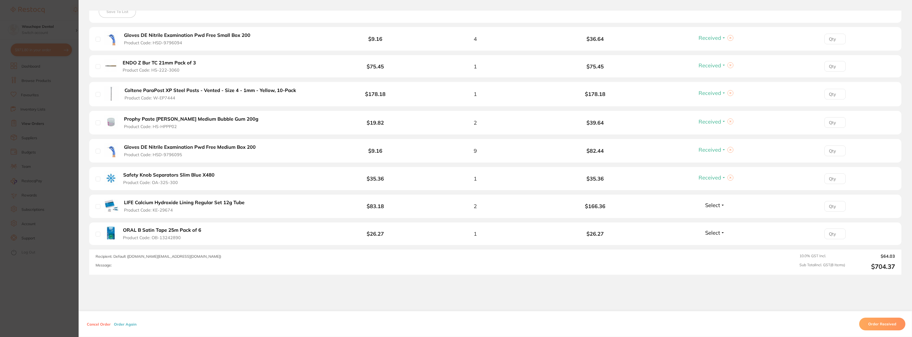
click at [708, 204] on span "Select" at bounding box center [712, 205] width 15 height 7
click at [711, 217] on span "Received" at bounding box center [715, 217] width 14 height 4
click at [710, 207] on span "Received" at bounding box center [709, 205] width 23 height 7
click at [711, 225] on span "Back Order" at bounding box center [715, 225] width 16 height 4
click at [717, 236] on div "Select Received Back Order" at bounding box center [714, 234] width 23 height 9
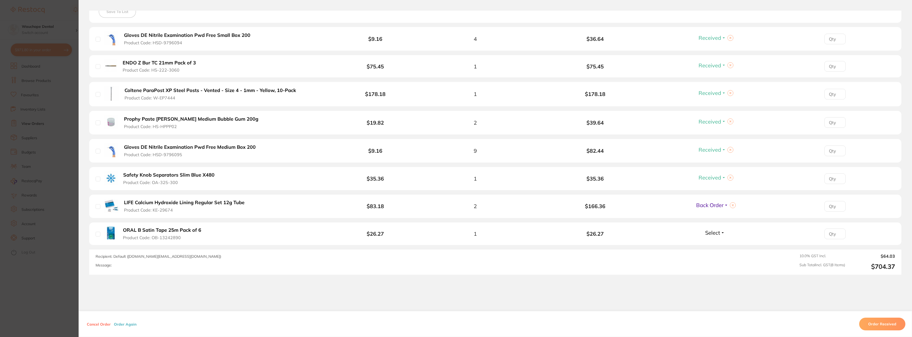
click at [714, 234] on span "Select" at bounding box center [712, 233] width 15 height 7
click at [709, 255] on button "Back Order" at bounding box center [715, 253] width 16 height 8
click at [41, 79] on section "Order ID: Restocq- 93420 Order Information 6 Received 2 Back Orders Upload Pend…" at bounding box center [456, 168] width 912 height 337
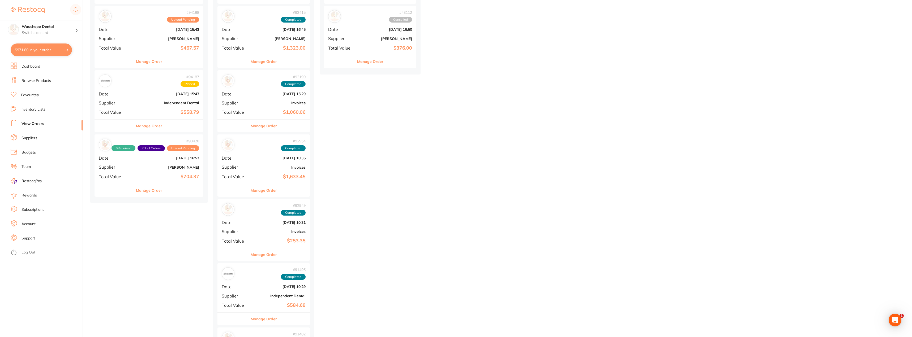
scroll to position [80, 0]
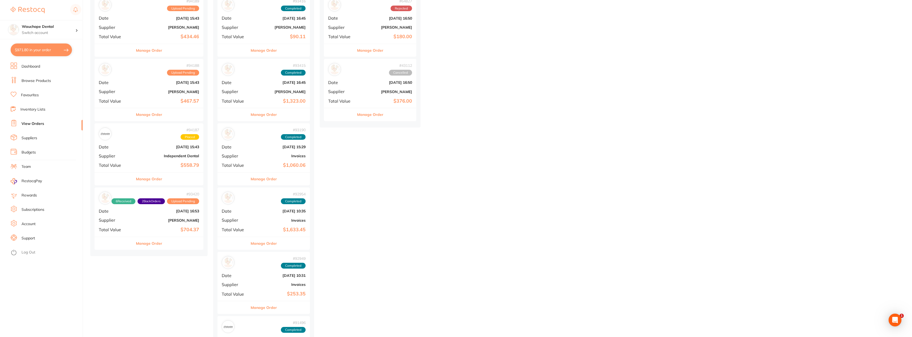
click at [152, 182] on button "Manage Order" at bounding box center [149, 179] width 26 height 13
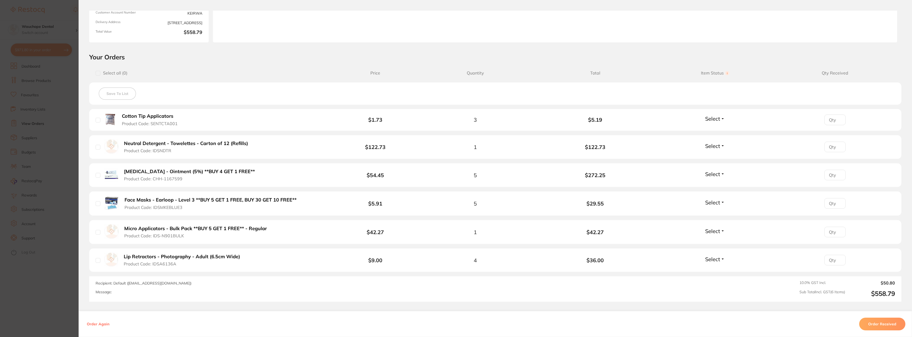
scroll to position [80, 0]
click at [10, 182] on section "Order ID: Restocq- 94187 Order Information Accepted Order Order Date [DATE] 15:…" at bounding box center [456, 168] width 912 height 337
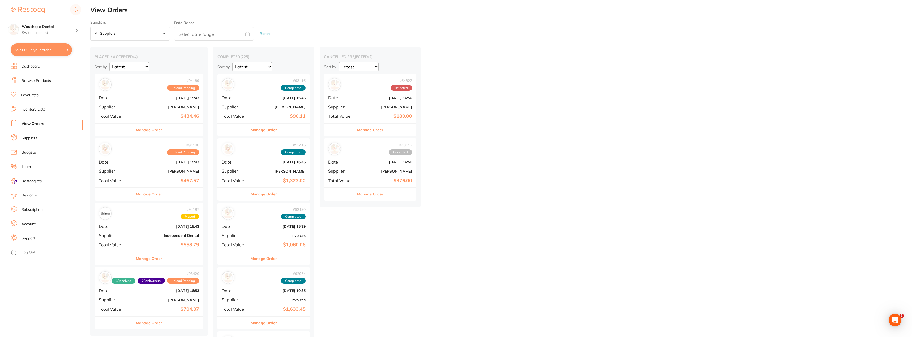
click at [36, 83] on link "Browse Products" at bounding box center [35, 80] width 29 height 5
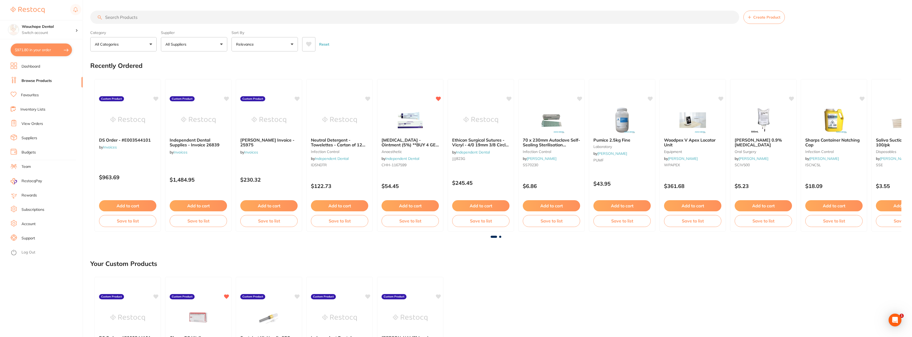
click at [201, 49] on button "All Suppliers" at bounding box center [194, 44] width 66 height 14
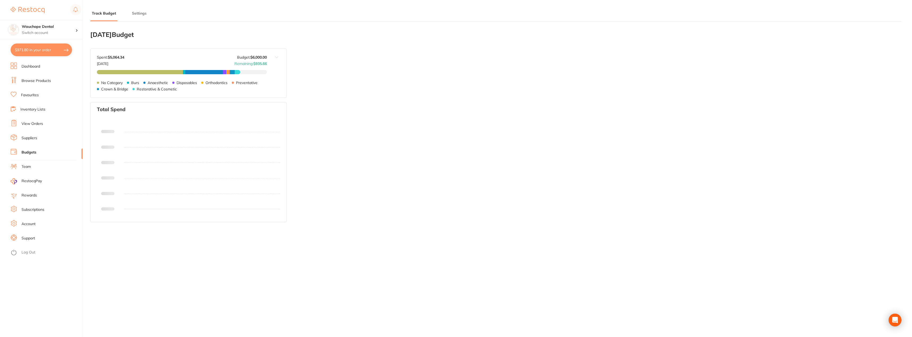
type input "4,000"
type input "6,000"
type input "0.0"
type input "6,000"
